Goal: Obtain resource: Obtain resource

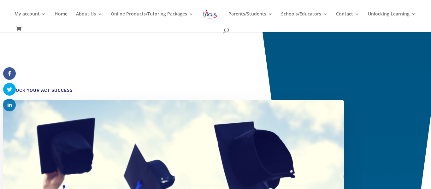
scroll to position [715, 0]
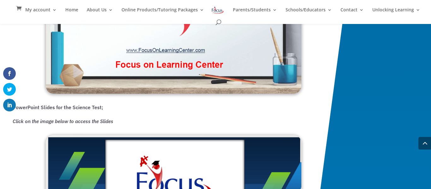
click at [160, 123] on p "Click on the image below to access the Slides" at bounding box center [178, 121] width 331 height 9
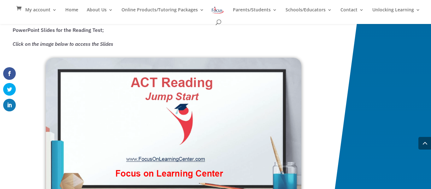
scroll to position [840, 0]
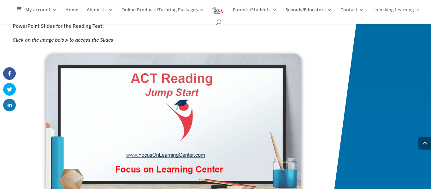
click at [172, 154] on img at bounding box center [174, 126] width 256 height 145
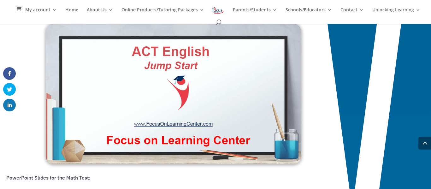
scroll to position [493, 0]
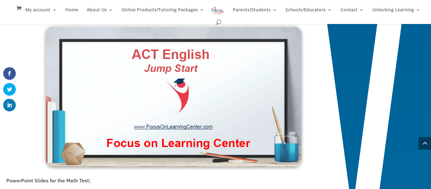
click at [180, 110] on img at bounding box center [174, 96] width 256 height 140
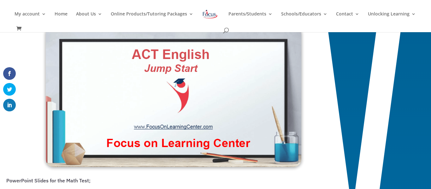
scroll to position [494, 0]
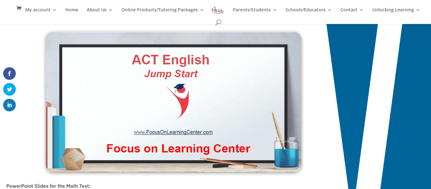
click at [189, 96] on img at bounding box center [174, 102] width 256 height 140
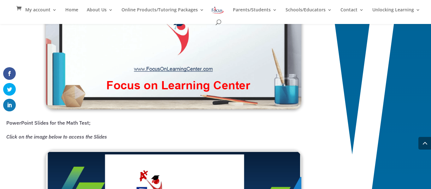
scroll to position [551, 0]
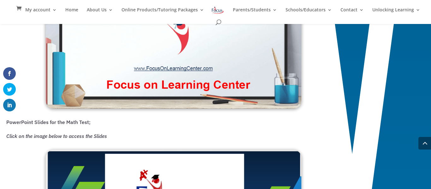
click at [155, 45] on img at bounding box center [174, 38] width 256 height 140
